Goal: Check status: Check status

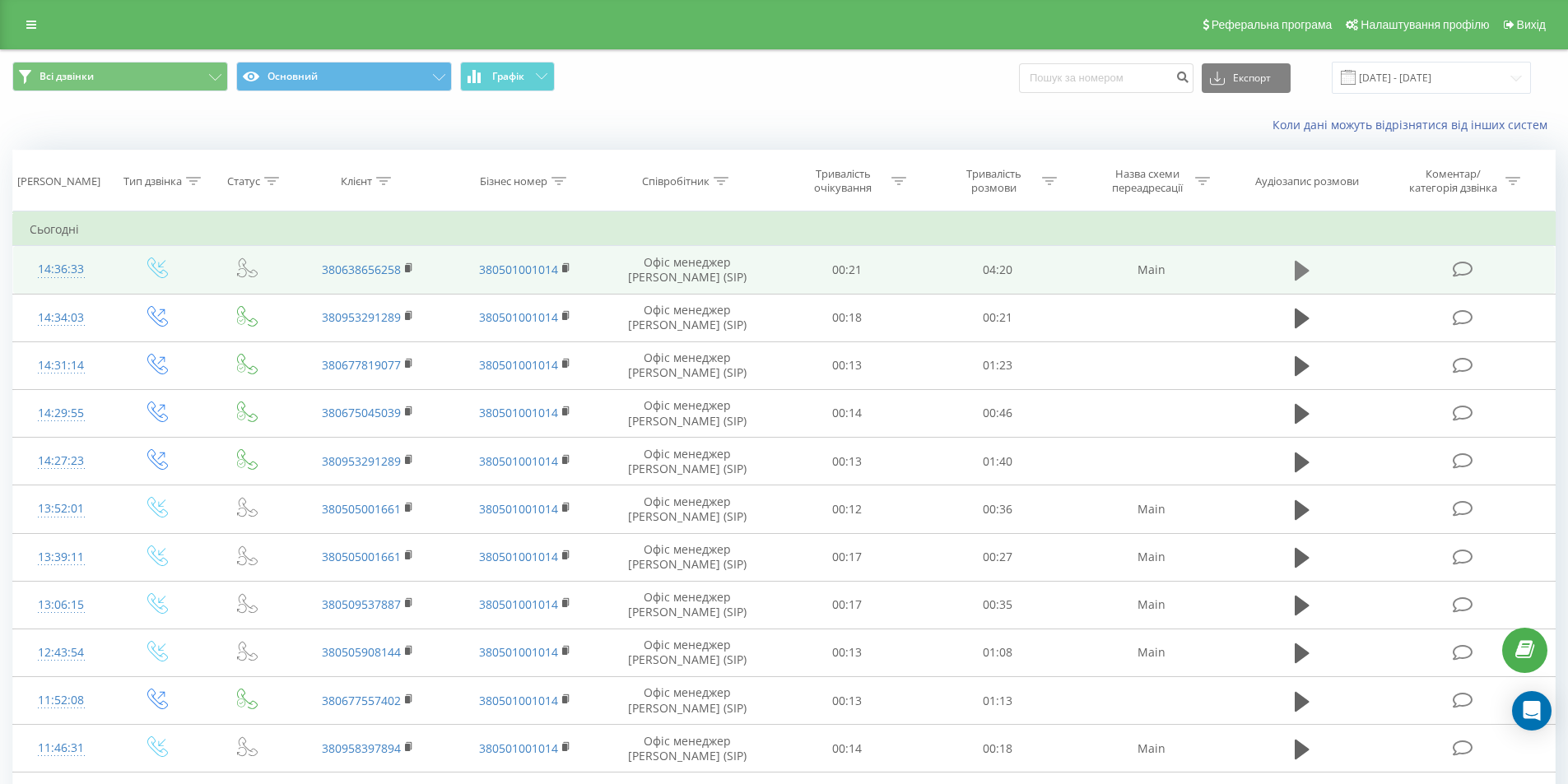
click at [1293, 267] on button at bounding box center [1302, 271] width 25 height 25
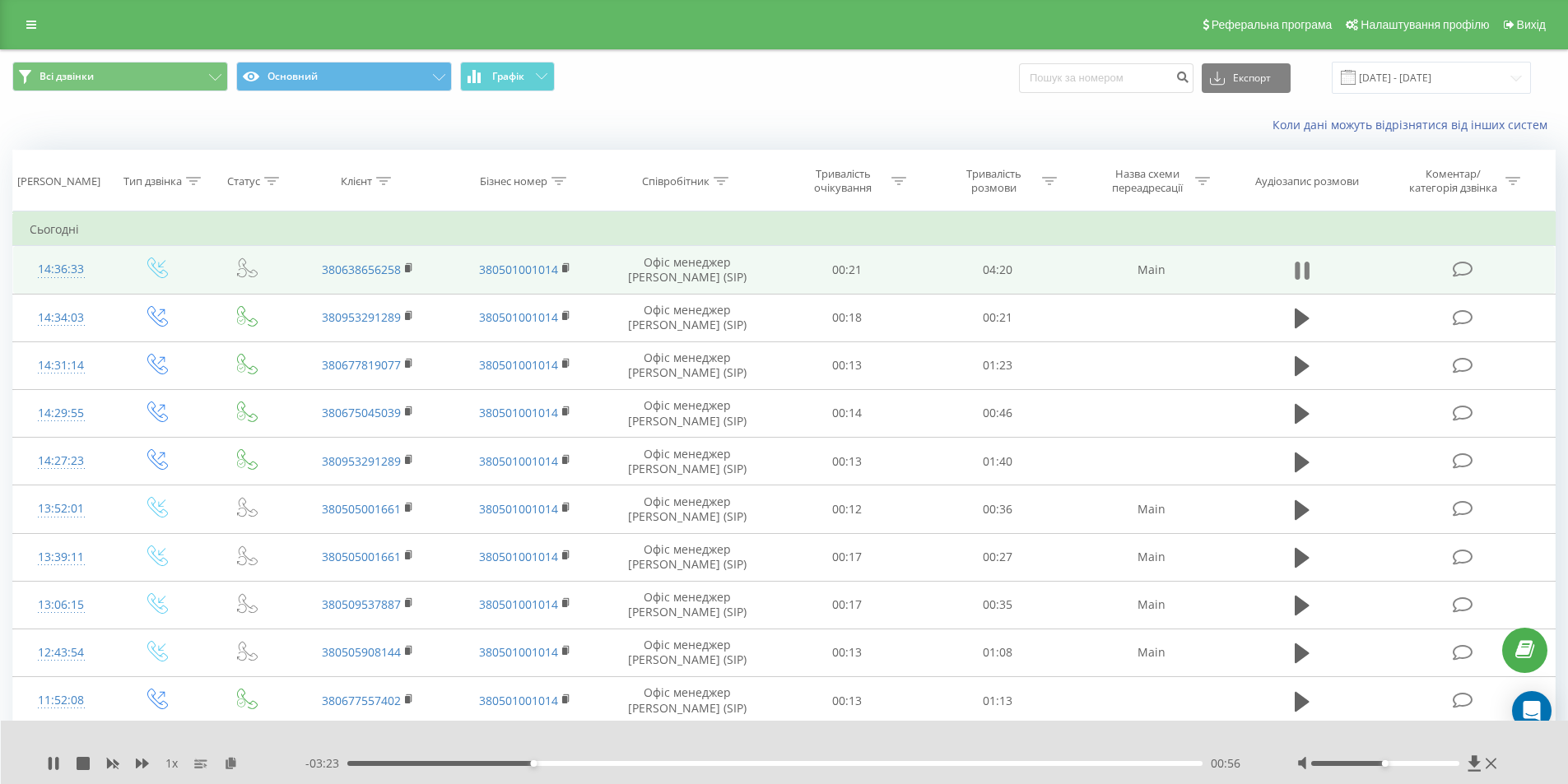
click at [1305, 271] on icon at bounding box center [1306, 271] width 5 height 18
